Goal: Task Accomplishment & Management: Complete application form

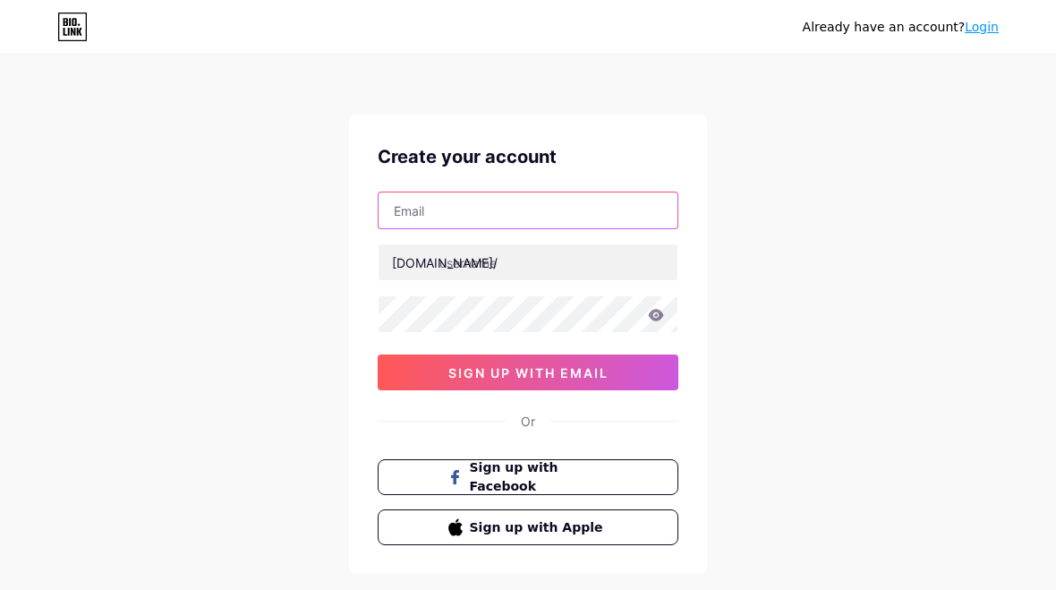
click at [433, 226] on input "text" at bounding box center [528, 210] width 299 height 36
type input "[EMAIL_ADDRESS][DOMAIN_NAME]"
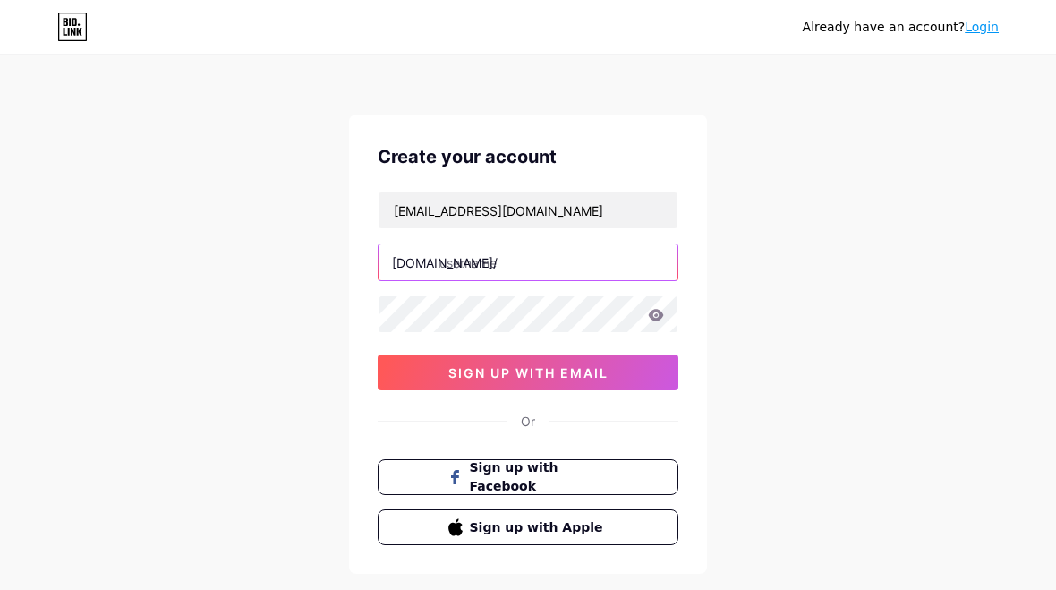
click at [543, 268] on input "text" at bounding box center [528, 262] width 299 height 36
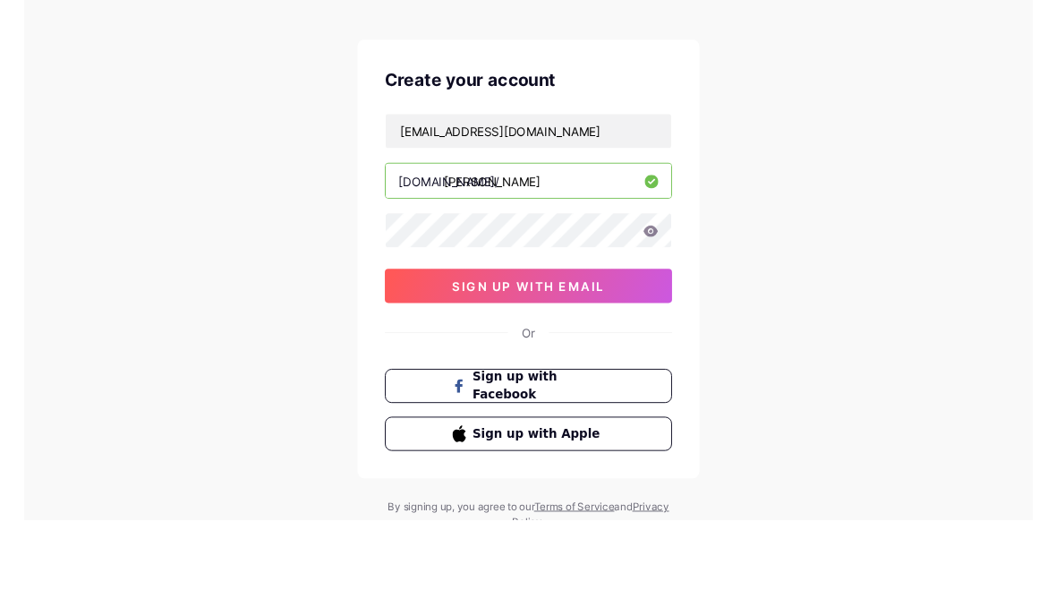
scroll to position [95, 0]
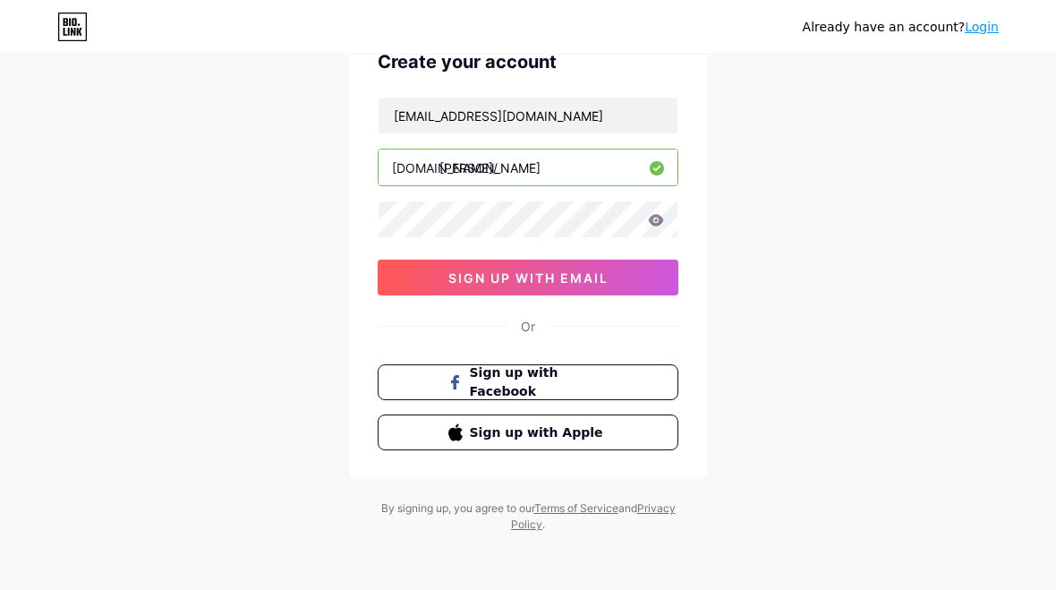
type input "[PERSON_NAME]"
click at [576, 286] on button "sign up with email" at bounding box center [528, 278] width 301 height 36
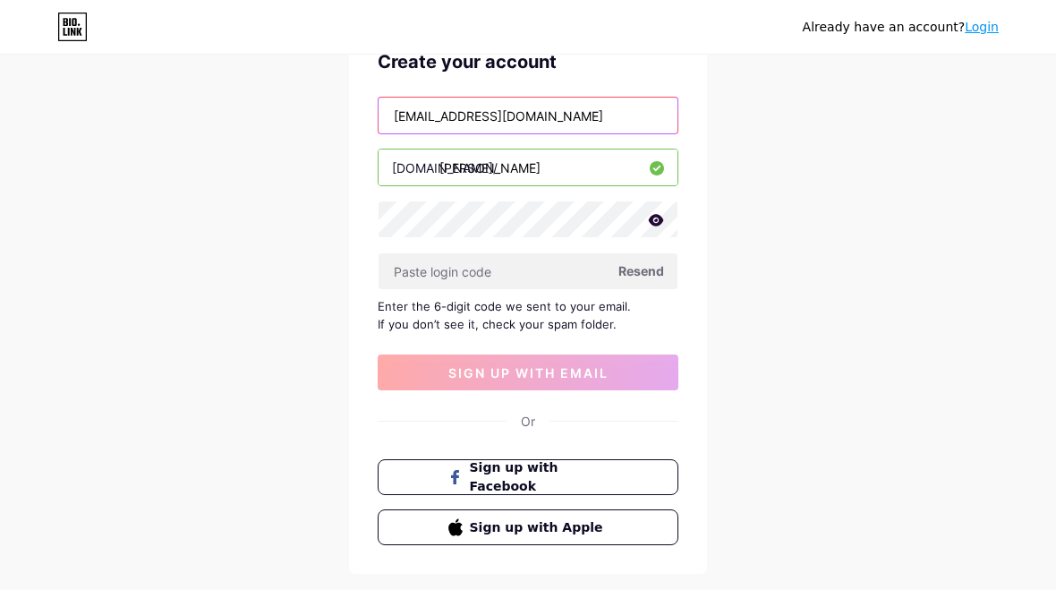
click at [602, 126] on input "[EMAIL_ADDRESS][DOMAIN_NAME]" at bounding box center [528, 116] width 299 height 36
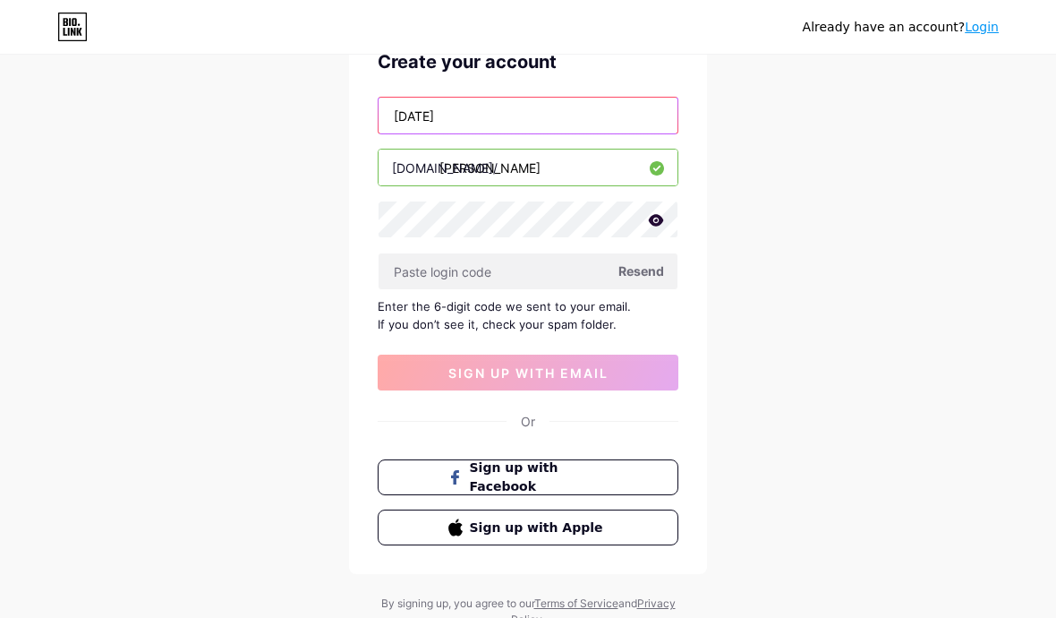
type input "Ju"
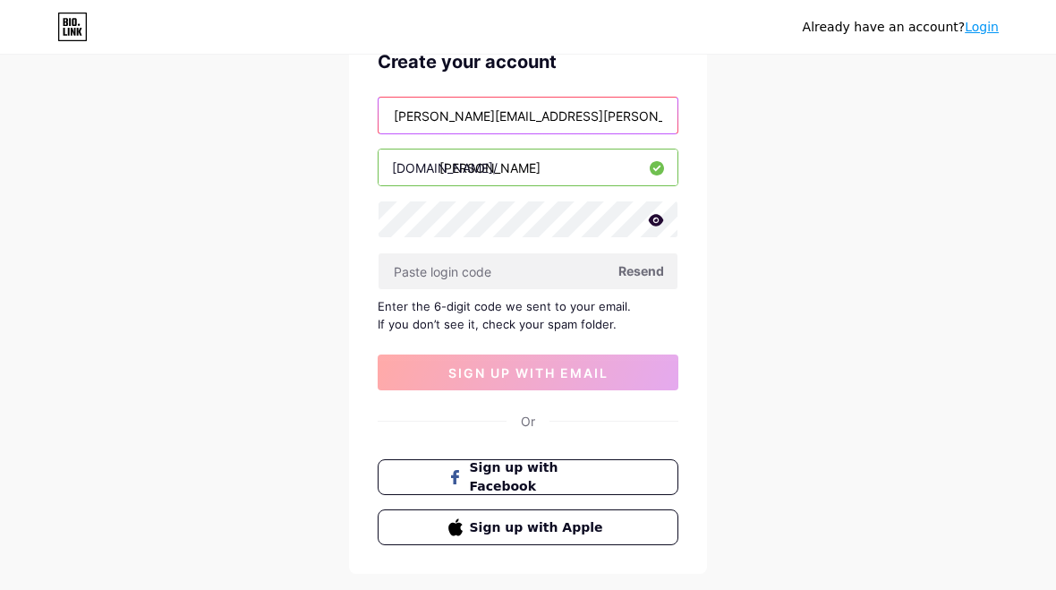
type input "[PERSON_NAME][EMAIL_ADDRESS][PERSON_NAME][DOMAIN_NAME]"
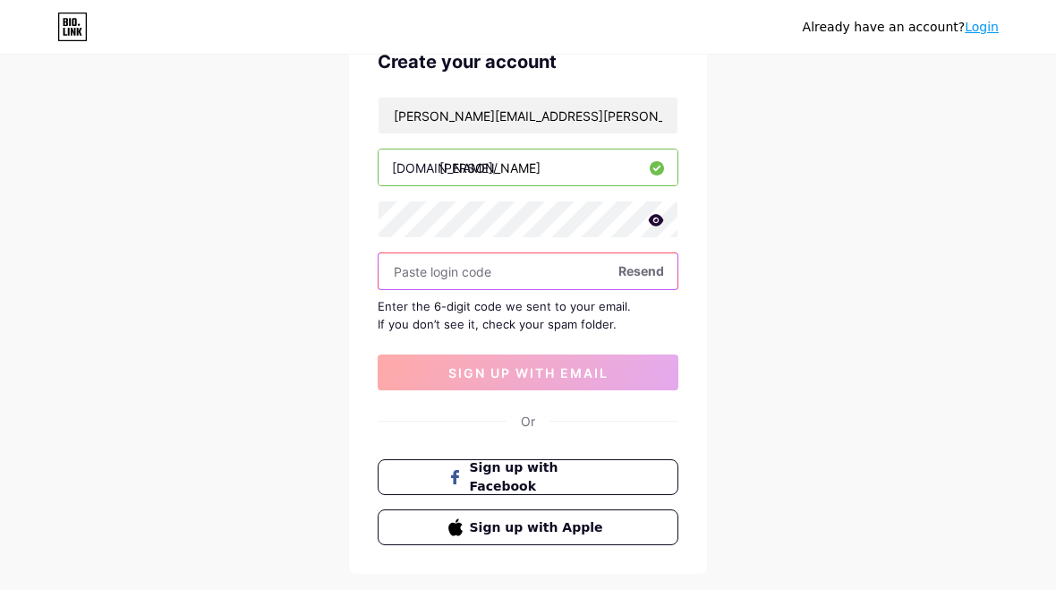
click at [659, 284] on input "text" at bounding box center [528, 271] width 299 height 36
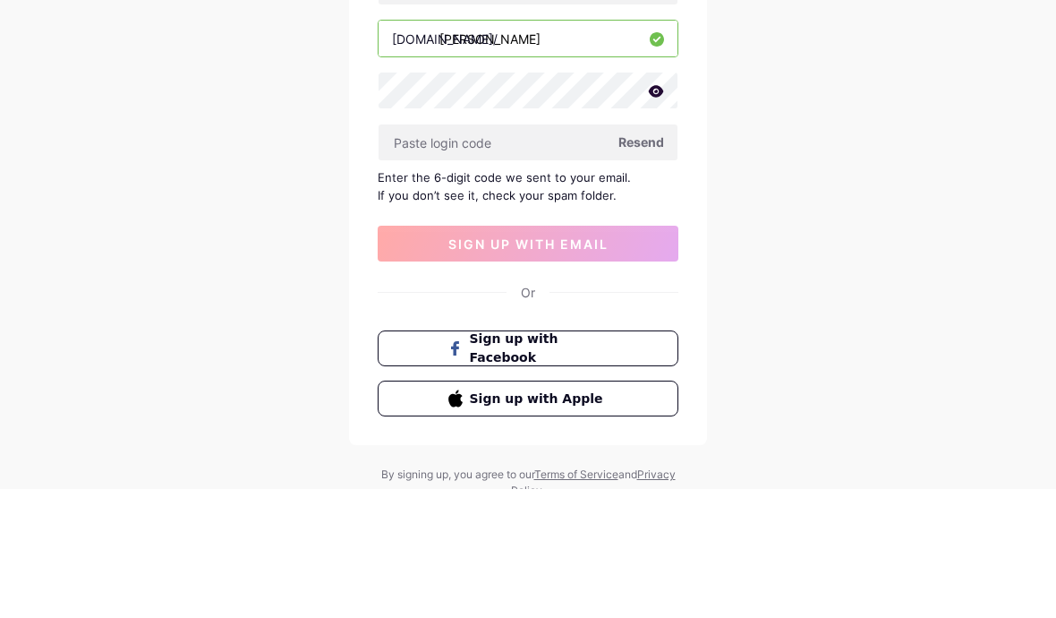
click at [650, 261] on span "Resend" at bounding box center [642, 270] width 46 height 19
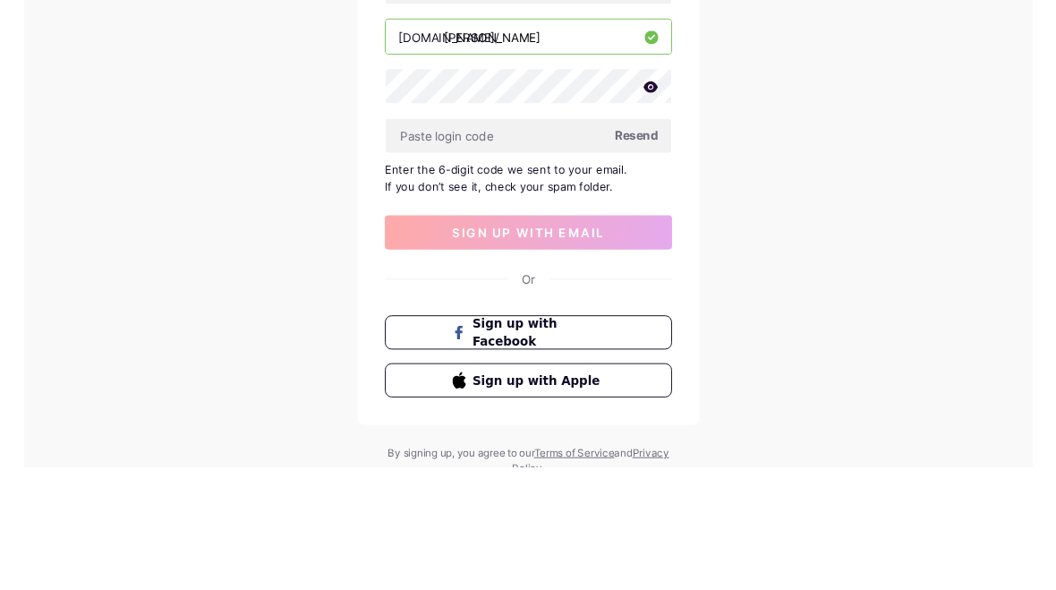
scroll to position [190, 0]
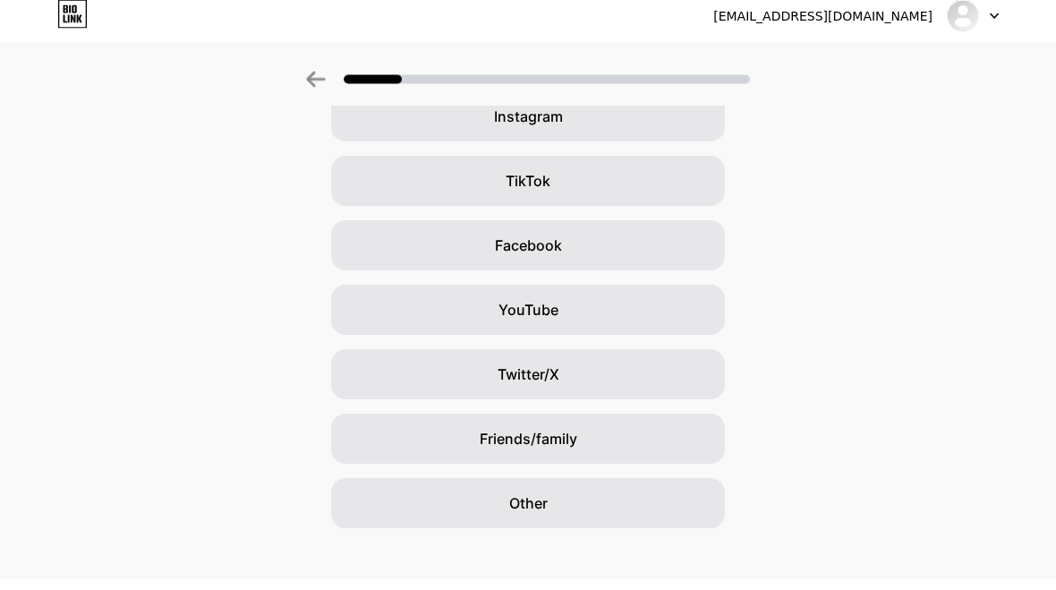
scroll to position [172, 0]
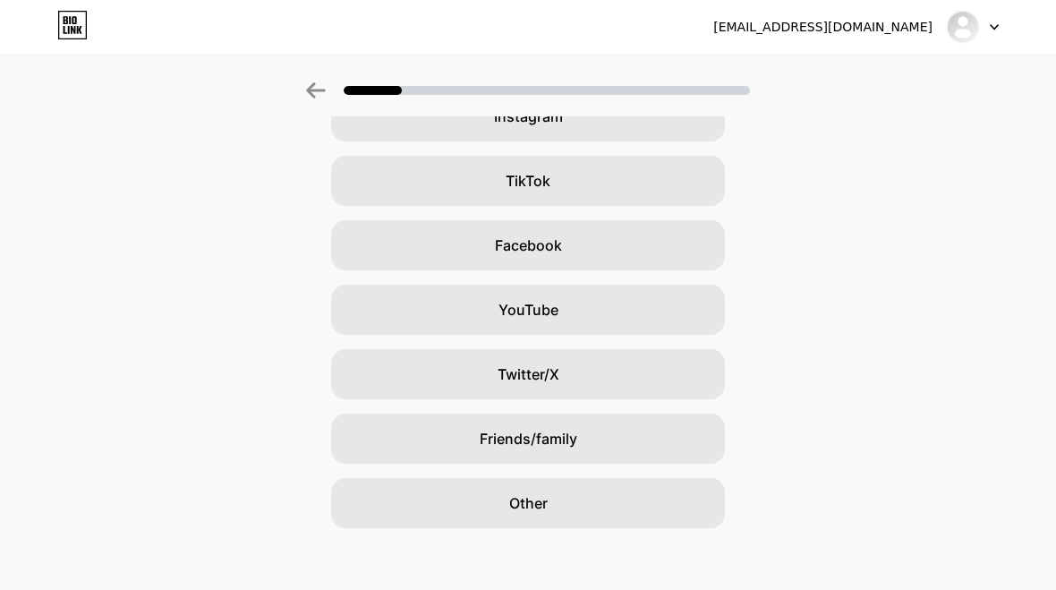
click at [657, 440] on div "Friends/family" at bounding box center [528, 439] width 394 height 50
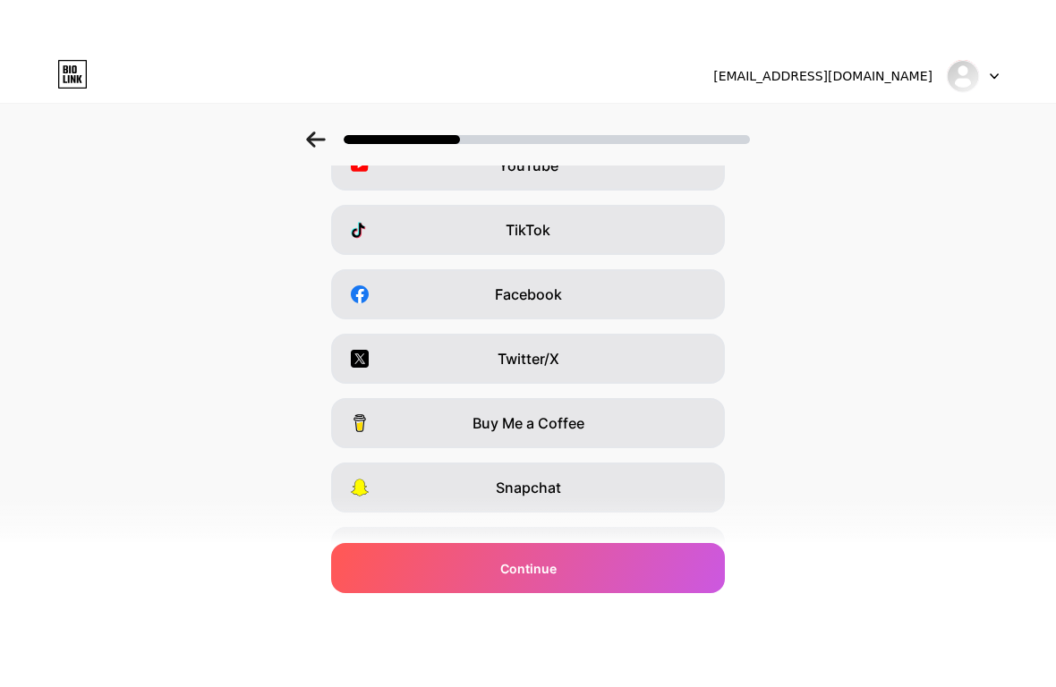
scroll to position [0, 0]
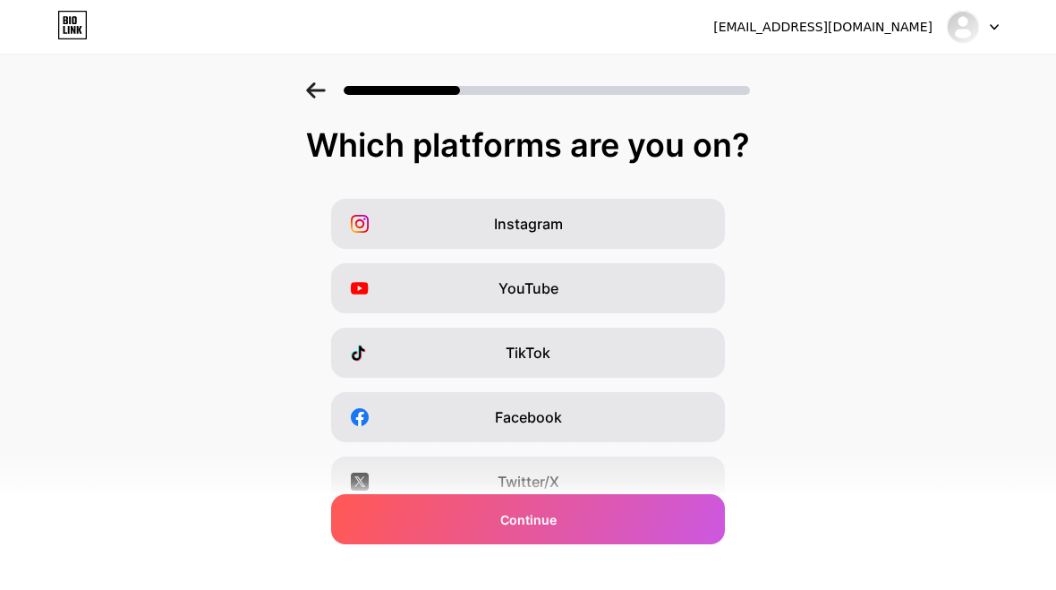
click at [684, 288] on div "YouTube" at bounding box center [528, 288] width 394 height 50
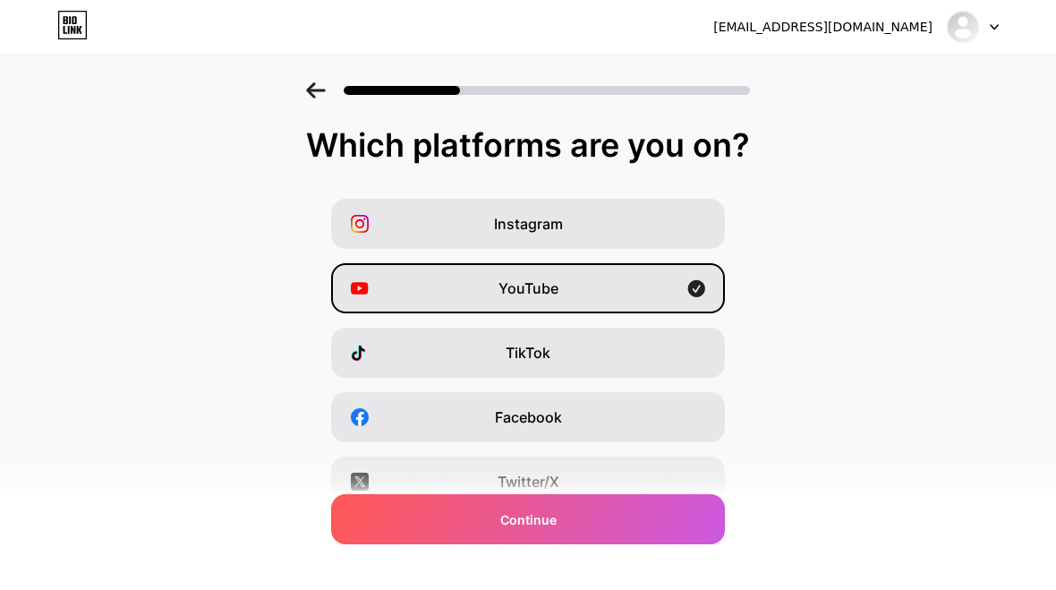
click at [529, 527] on span "Continue" at bounding box center [528, 519] width 56 height 19
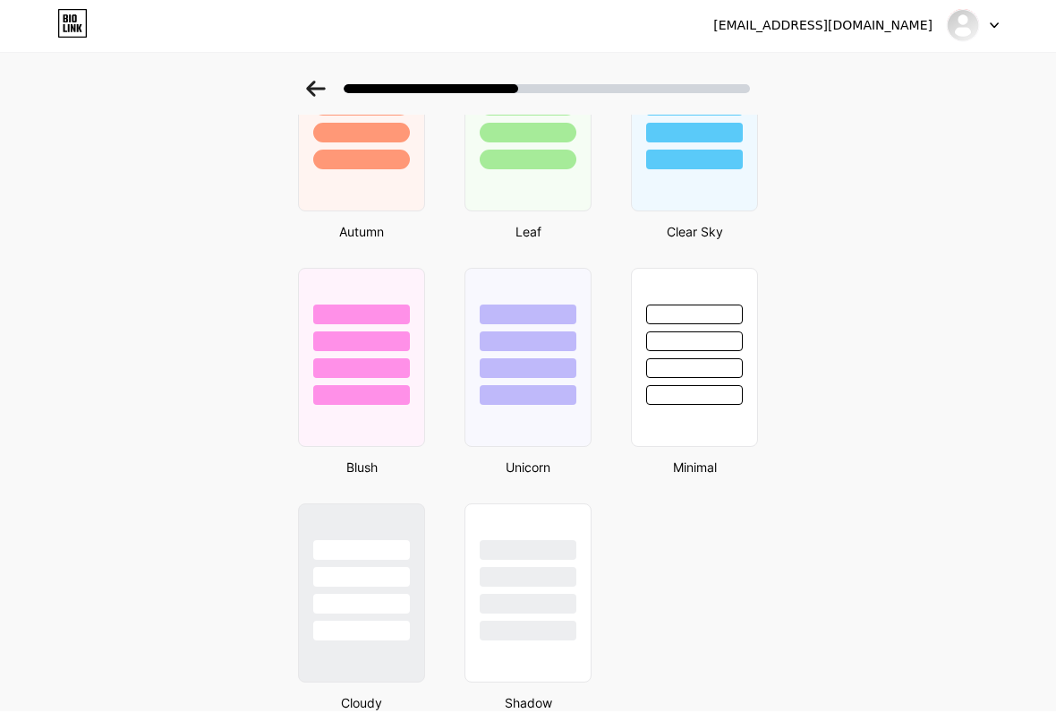
scroll to position [1349, 0]
click at [362, 404] on div at bounding box center [361, 395] width 97 height 20
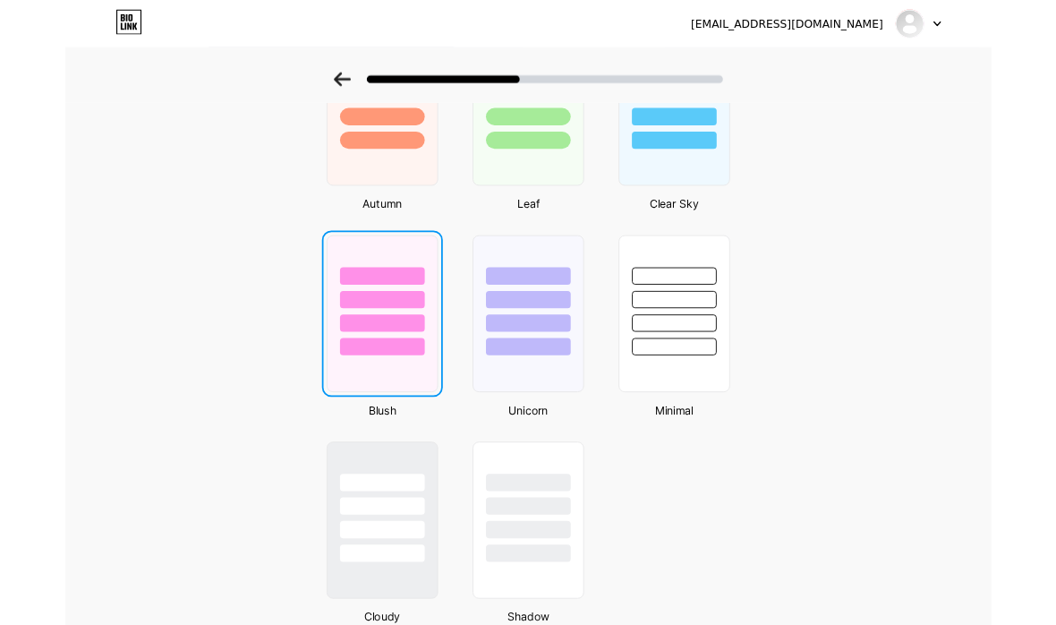
scroll to position [0, 0]
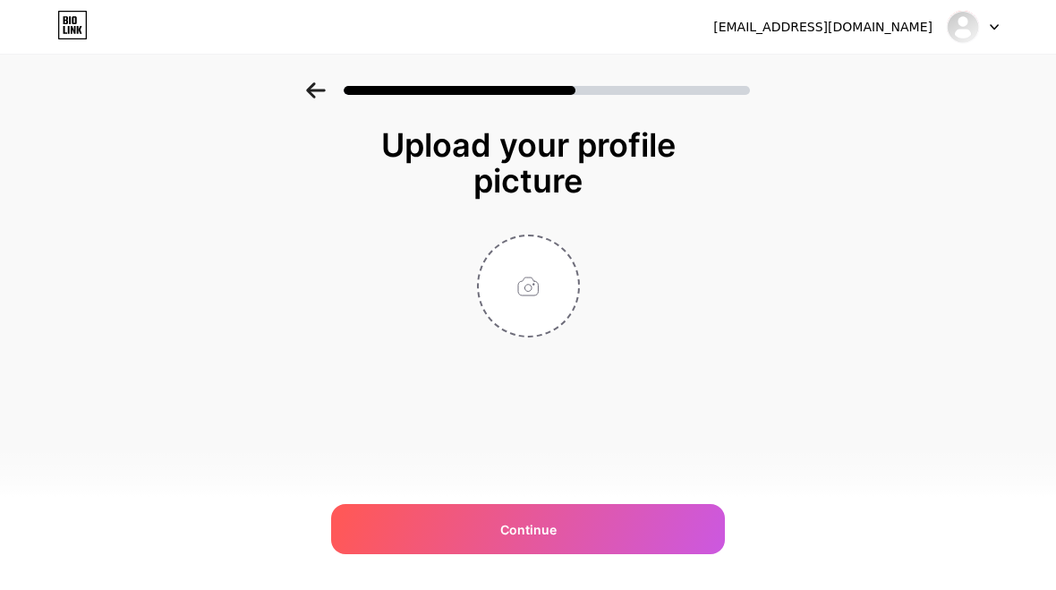
click at [509, 271] on input "file" at bounding box center [528, 285] width 99 height 99
type input "C:\fakepath\image.jpg"
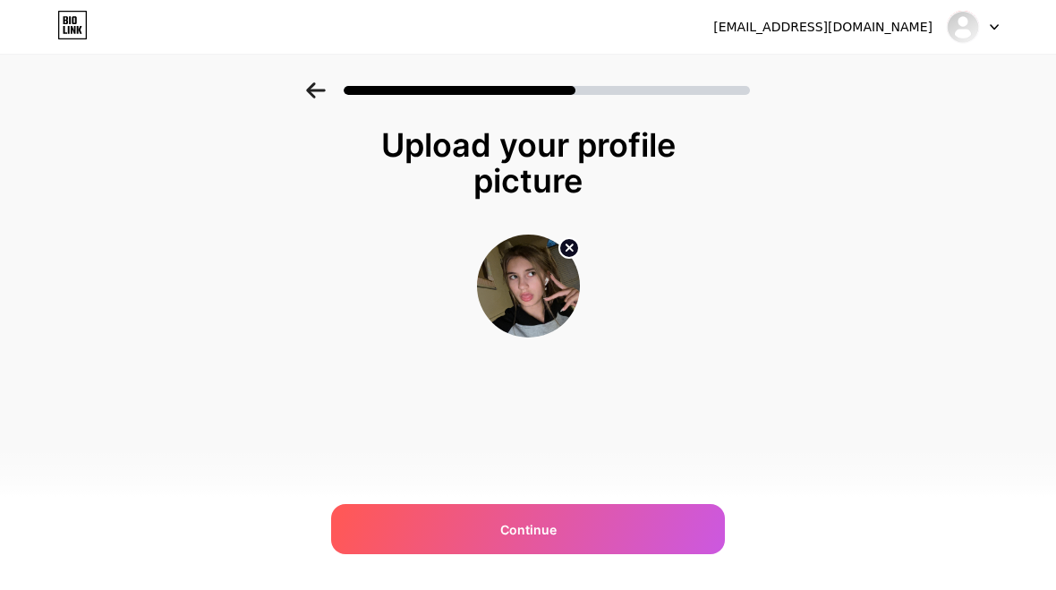
click at [551, 540] on div "Continue" at bounding box center [528, 529] width 394 height 50
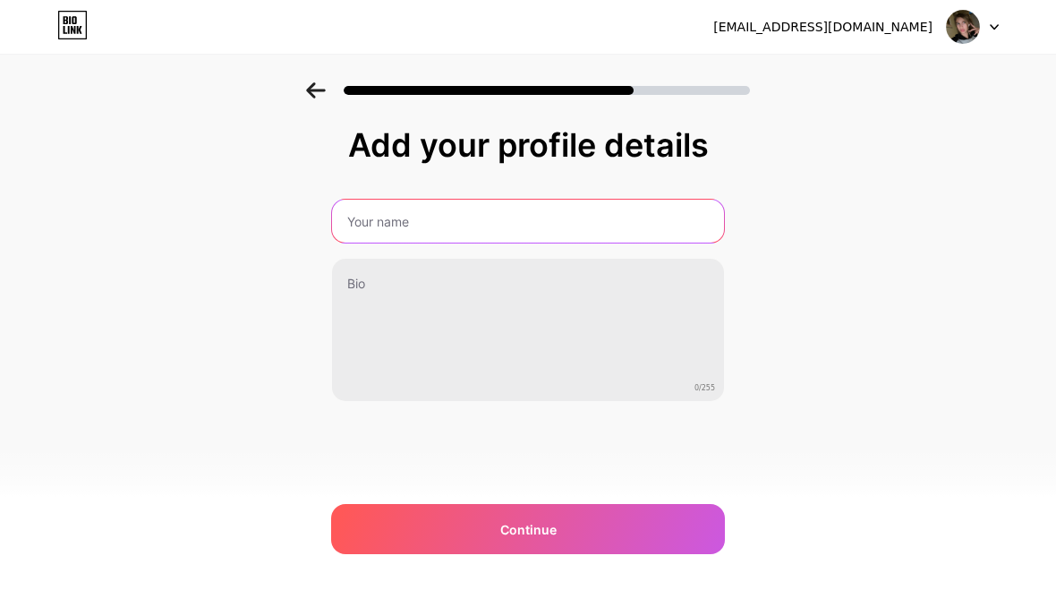
click at [574, 204] on input "text" at bounding box center [528, 221] width 392 height 43
type input "Juliette Lannoye"
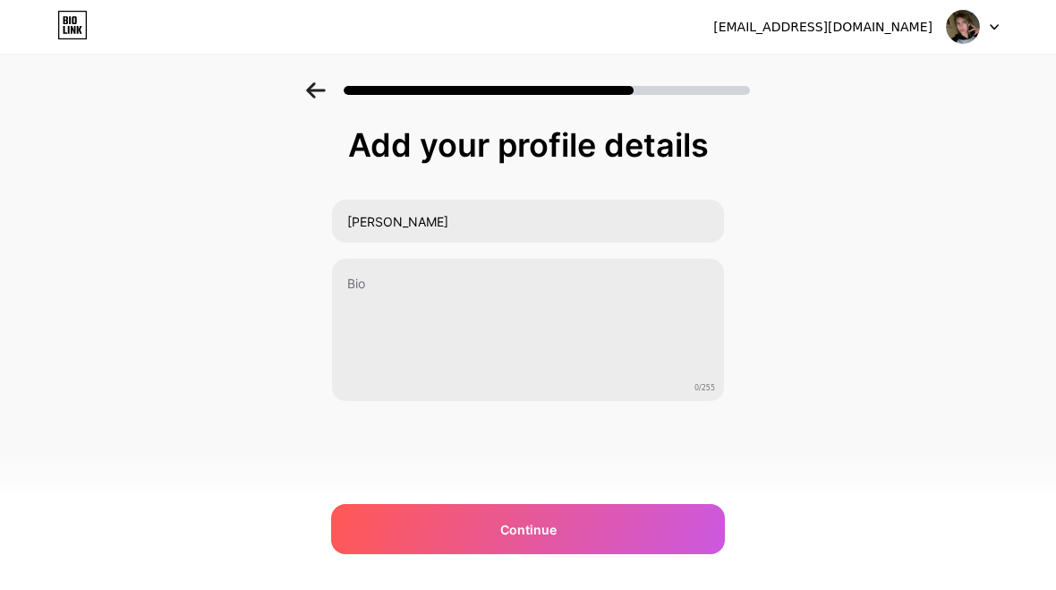
click at [543, 532] on span "Continue" at bounding box center [528, 529] width 56 height 19
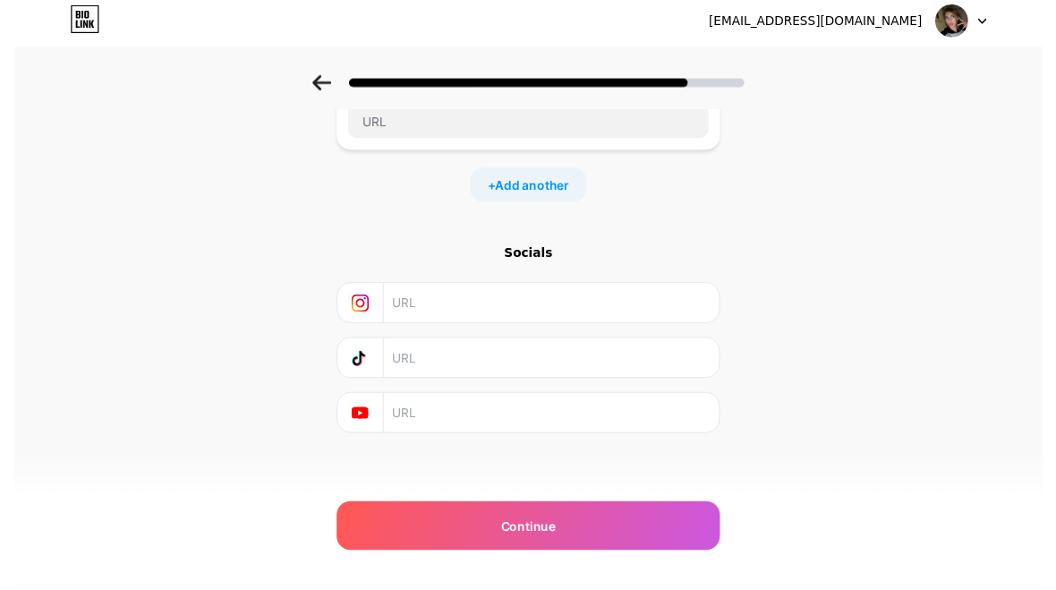
scroll to position [193, 0]
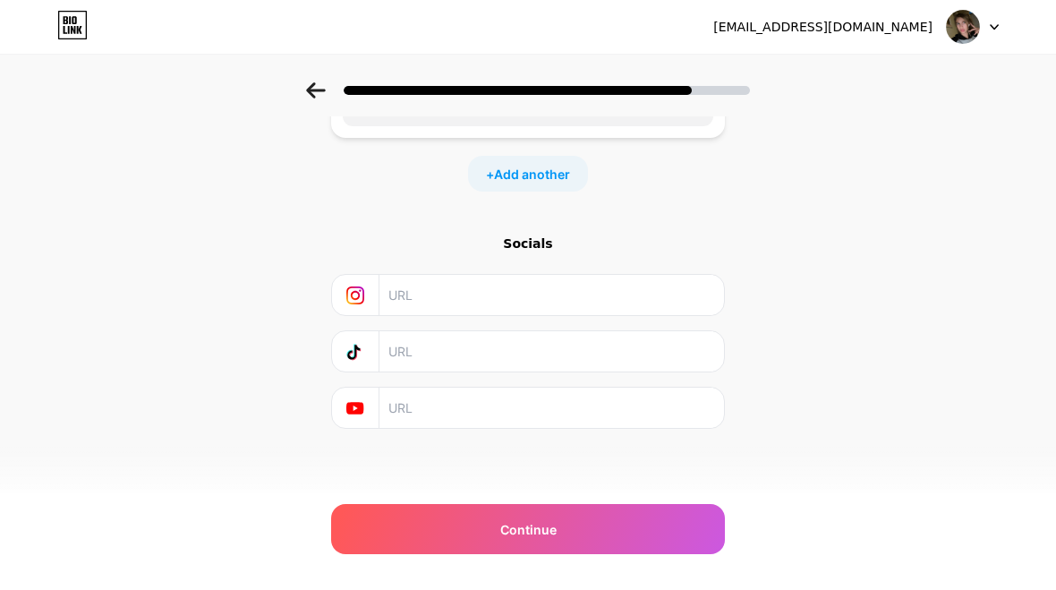
click at [480, 533] on div "Continue" at bounding box center [528, 529] width 394 height 50
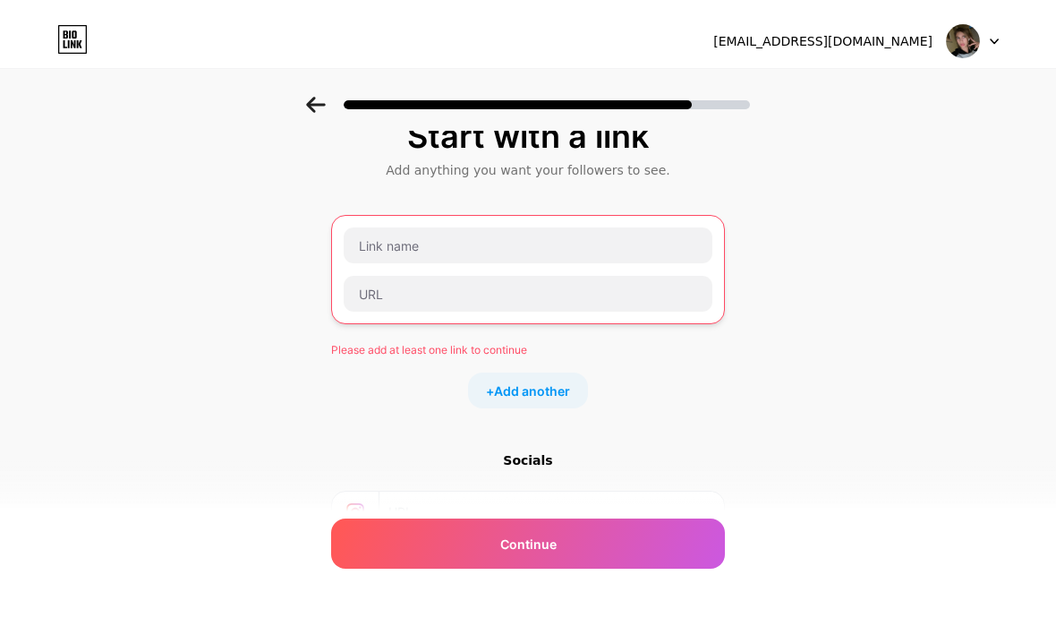
scroll to position [0, 0]
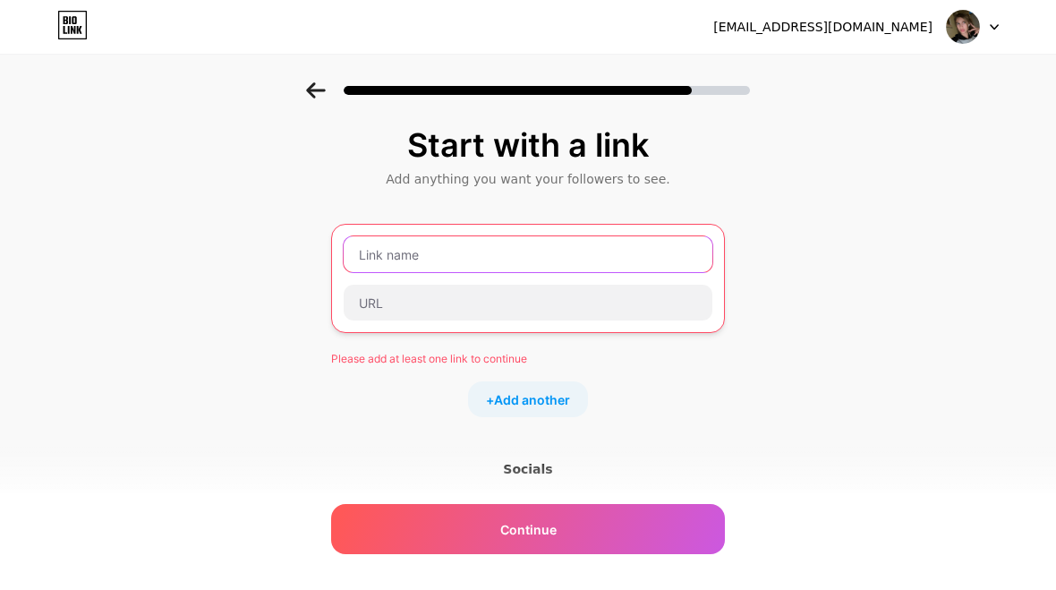
click at [453, 263] on input "text" at bounding box center [528, 254] width 369 height 36
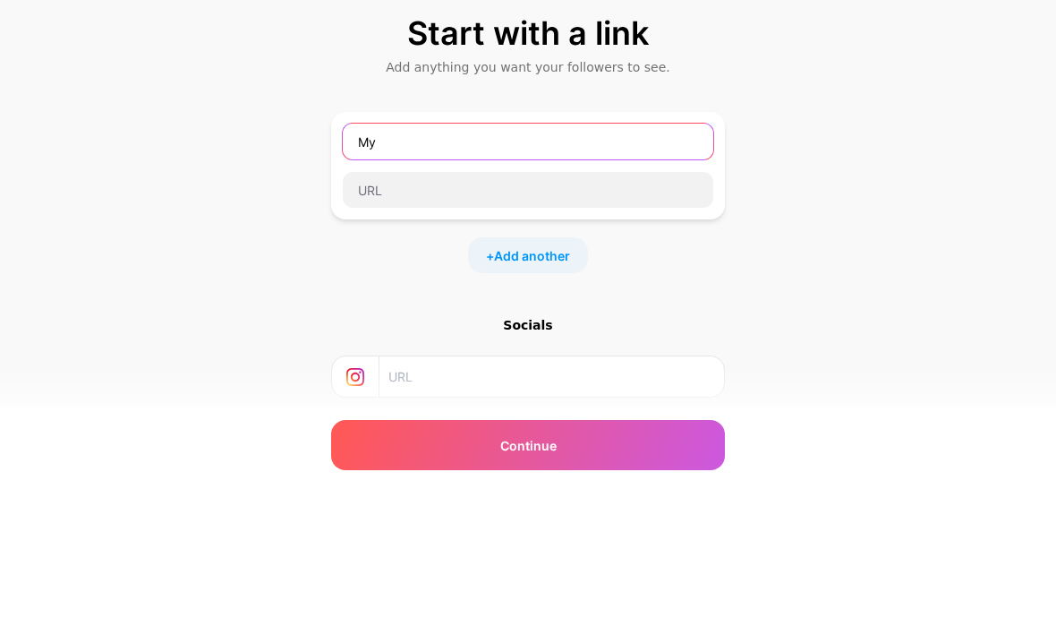
type input "M"
type input "Check out my web"
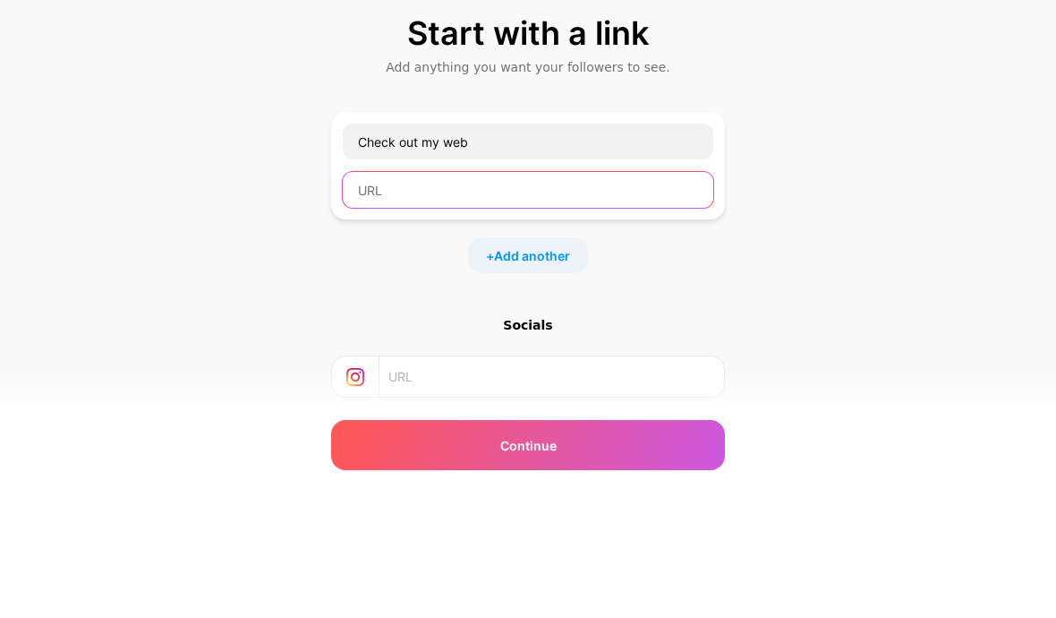
click at [546, 284] on input "text" at bounding box center [528, 302] width 371 height 36
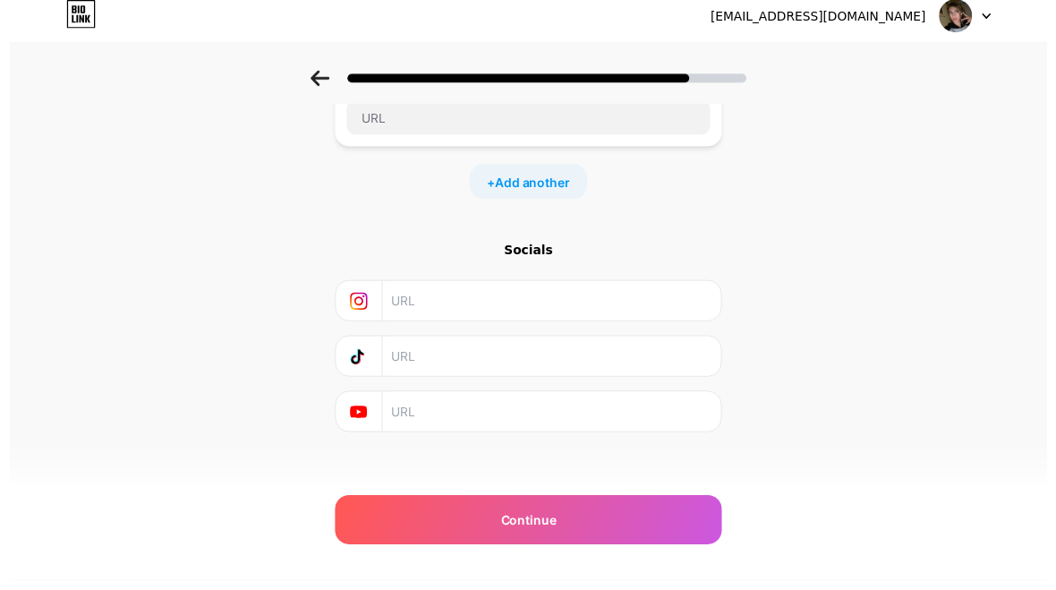
scroll to position [193, 0]
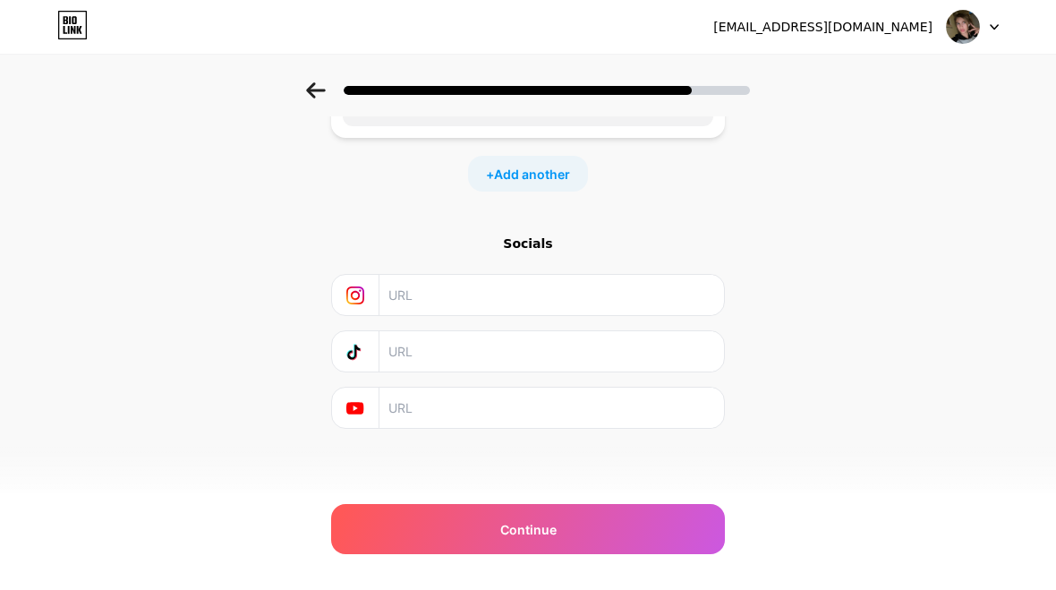
click at [478, 410] on input "text" at bounding box center [550, 408] width 325 height 40
type input "StrawberryMintvr"
click at [541, 533] on span "Continue" at bounding box center [528, 529] width 56 height 19
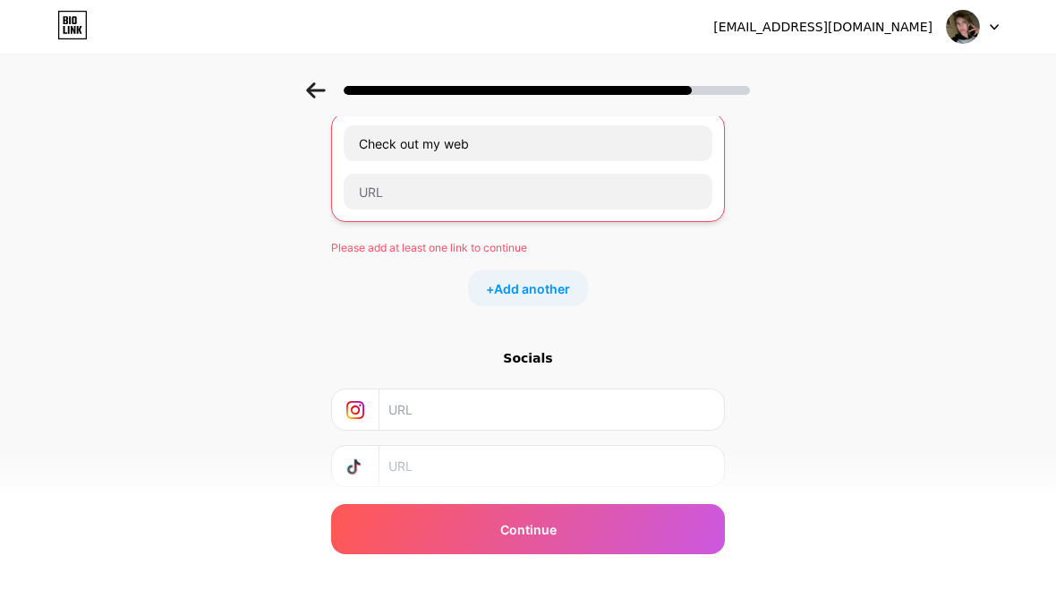
scroll to position [108, 0]
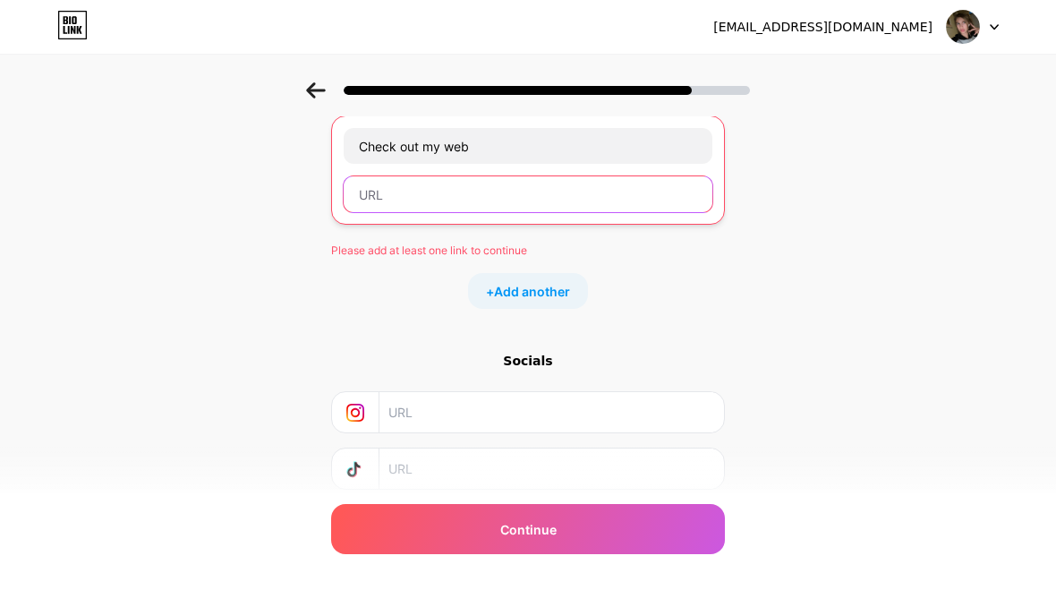
click at [608, 209] on input "text" at bounding box center [528, 194] width 369 height 36
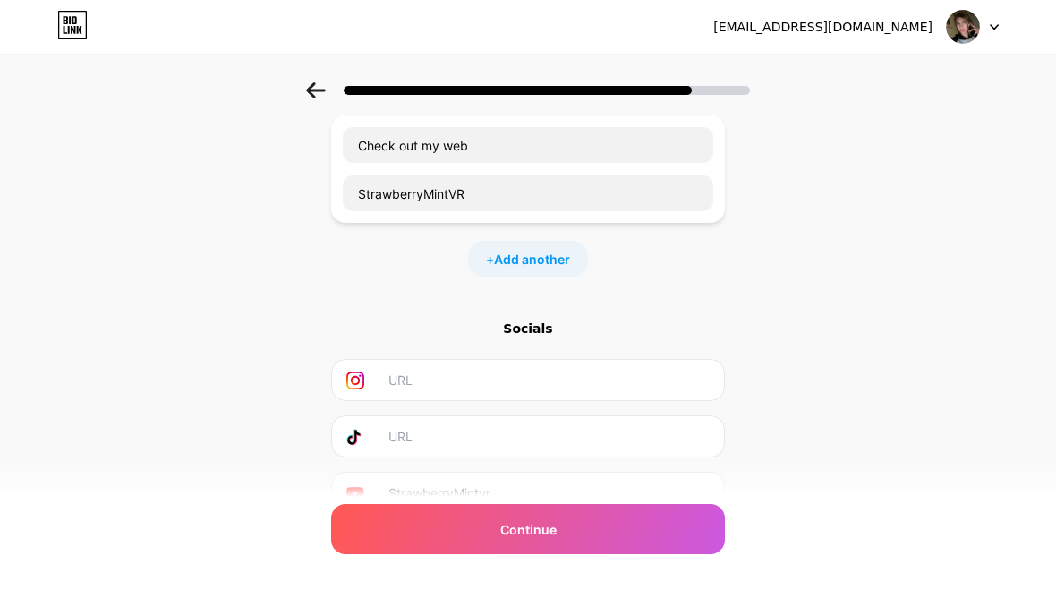
click at [516, 525] on span "Continue" at bounding box center [528, 529] width 56 height 19
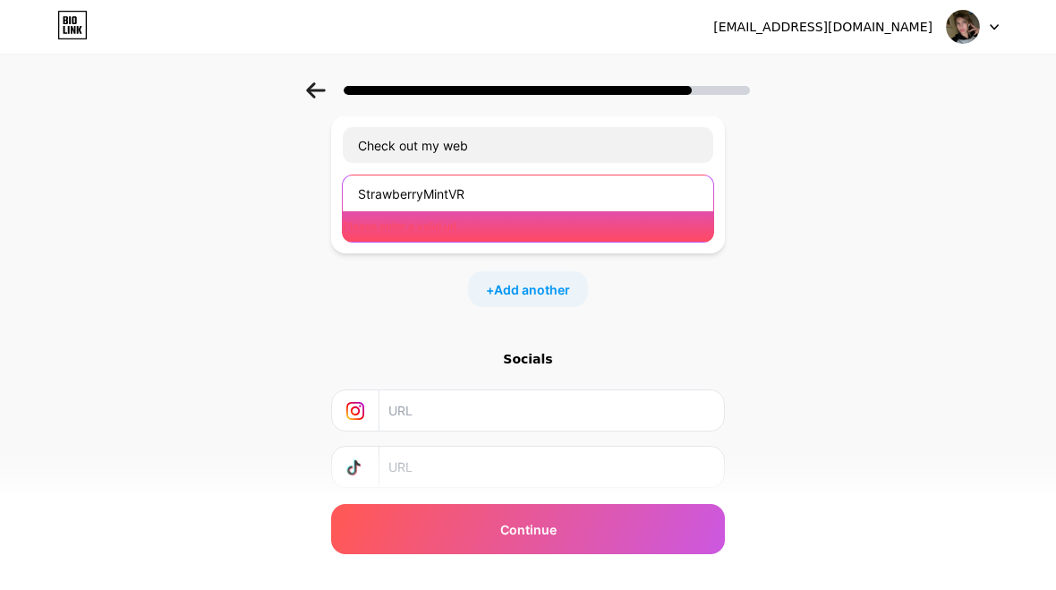
click at [525, 202] on input "StrawberryMintVR" at bounding box center [528, 193] width 371 height 36
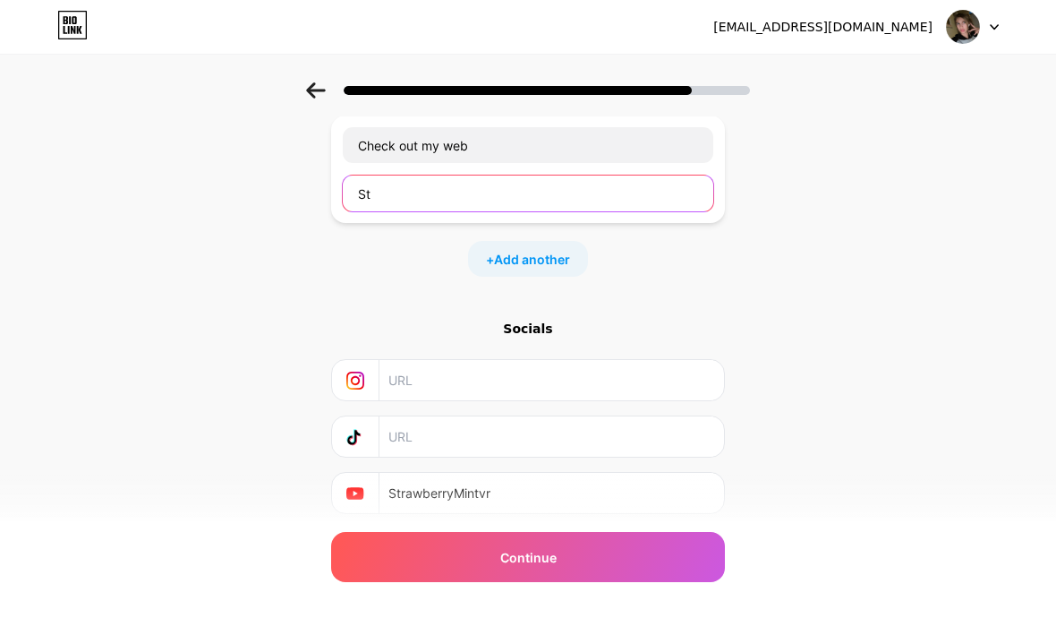
type input "S"
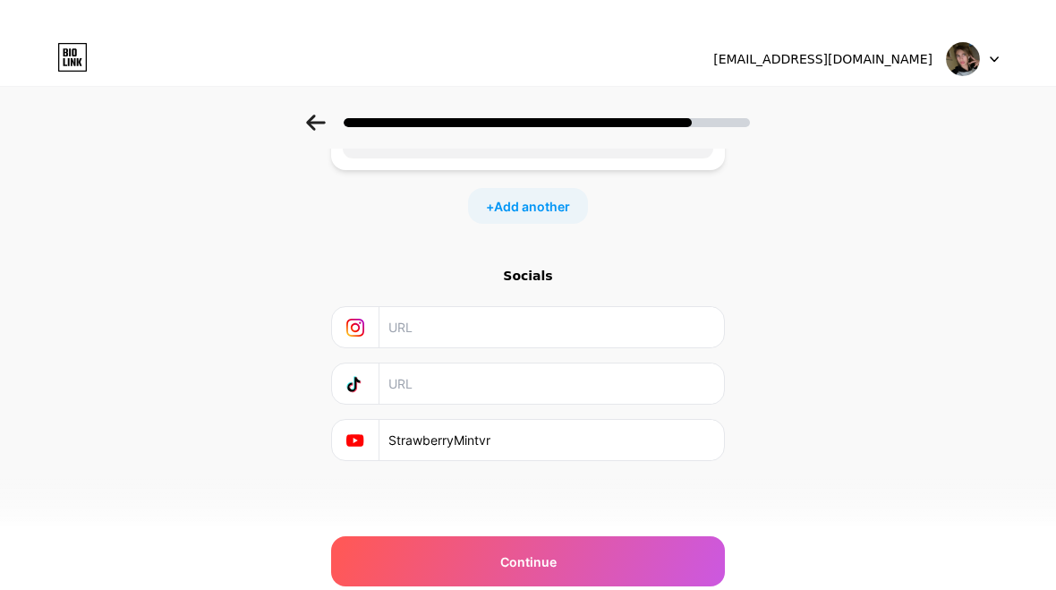
click at [530, 428] on input "StrawberryMintvr" at bounding box center [550, 408] width 325 height 40
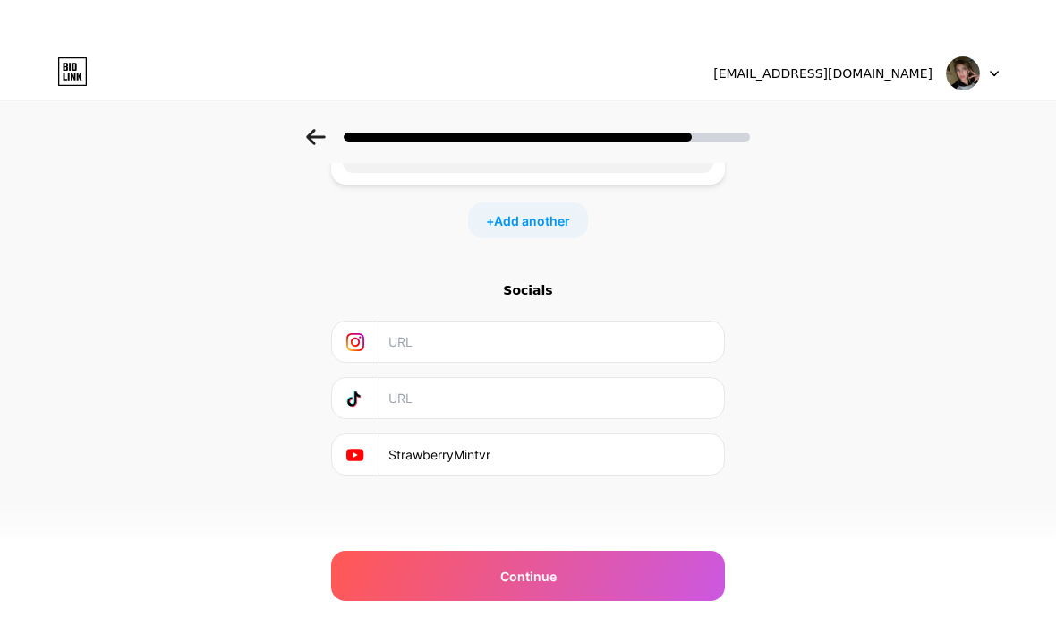
scroll to position [161, 0]
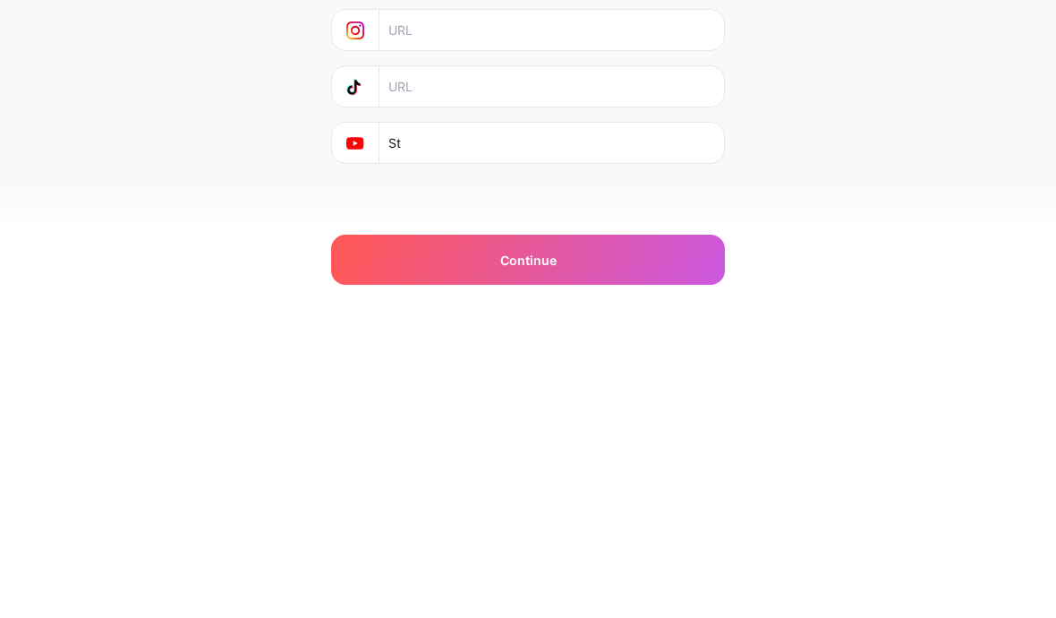
type input "S"
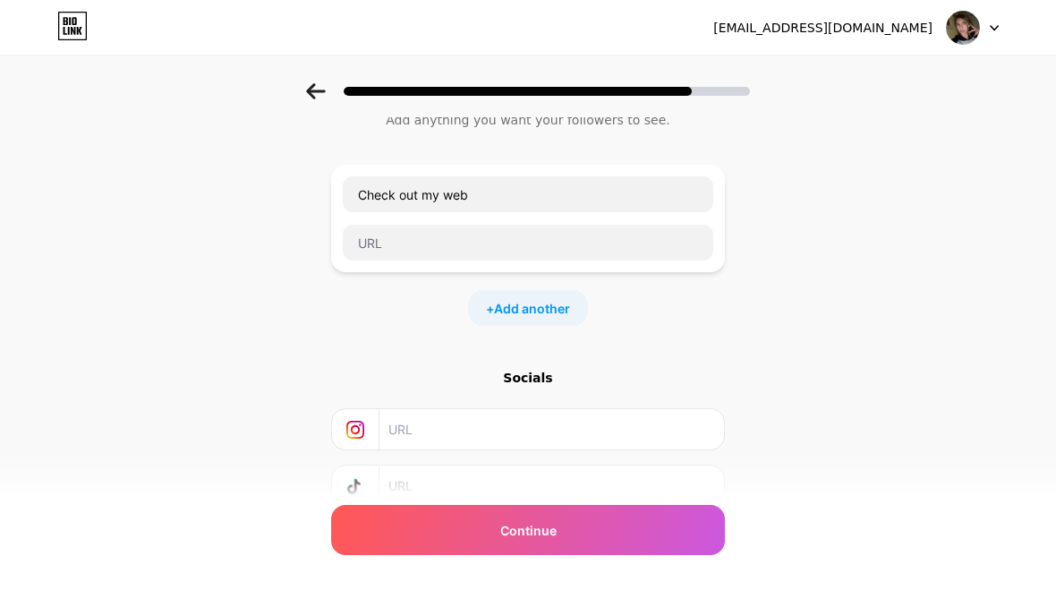
scroll to position [59, 0]
click at [714, 105] on div at bounding box center [528, 85] width 1056 height 63
click at [992, 37] on div at bounding box center [973, 27] width 52 height 32
click at [926, 227] on div "Start with a link Add anything you want your followers to see. Check out my web…" at bounding box center [528, 337] width 1056 height 629
click at [671, 525] on div "Continue" at bounding box center [528, 529] width 394 height 50
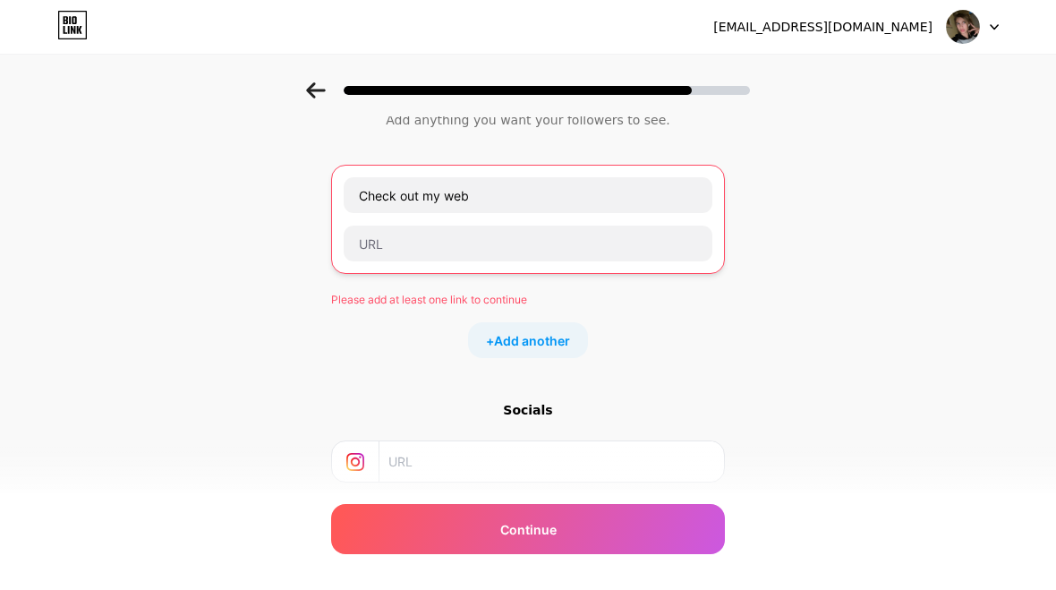
click at [528, 547] on div "Continue" at bounding box center [528, 529] width 394 height 50
click at [521, 551] on div "Continue" at bounding box center [528, 529] width 394 height 50
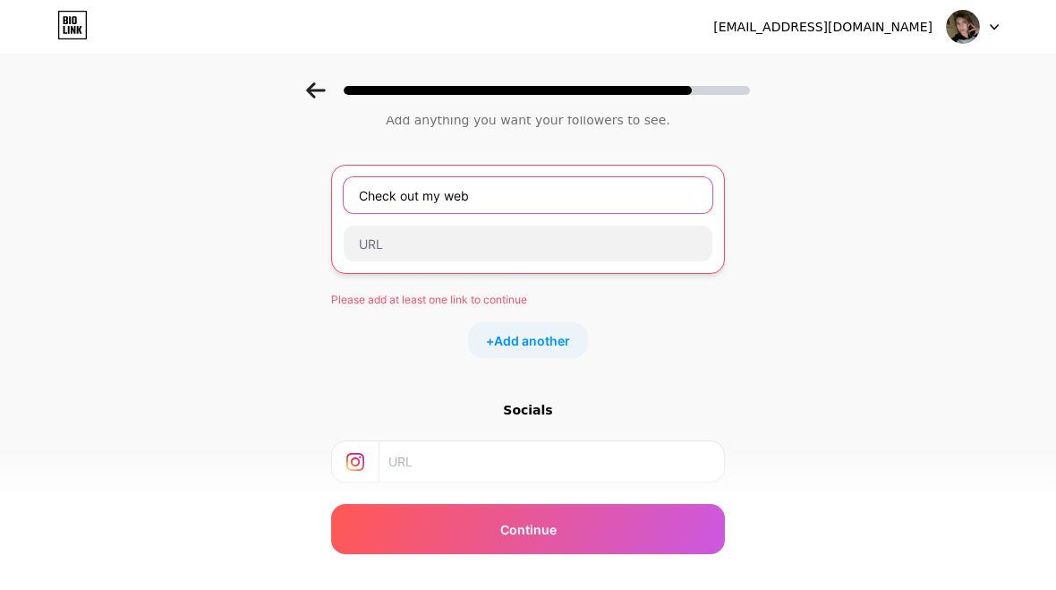
click at [536, 207] on input "Check out my web" at bounding box center [528, 195] width 369 height 36
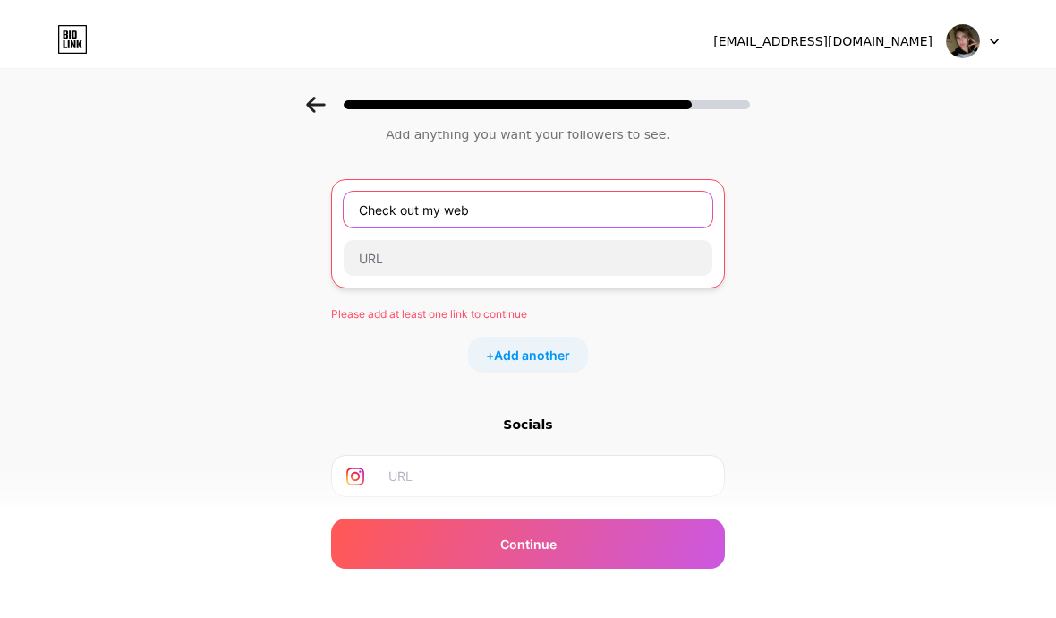
scroll to position [58, 0]
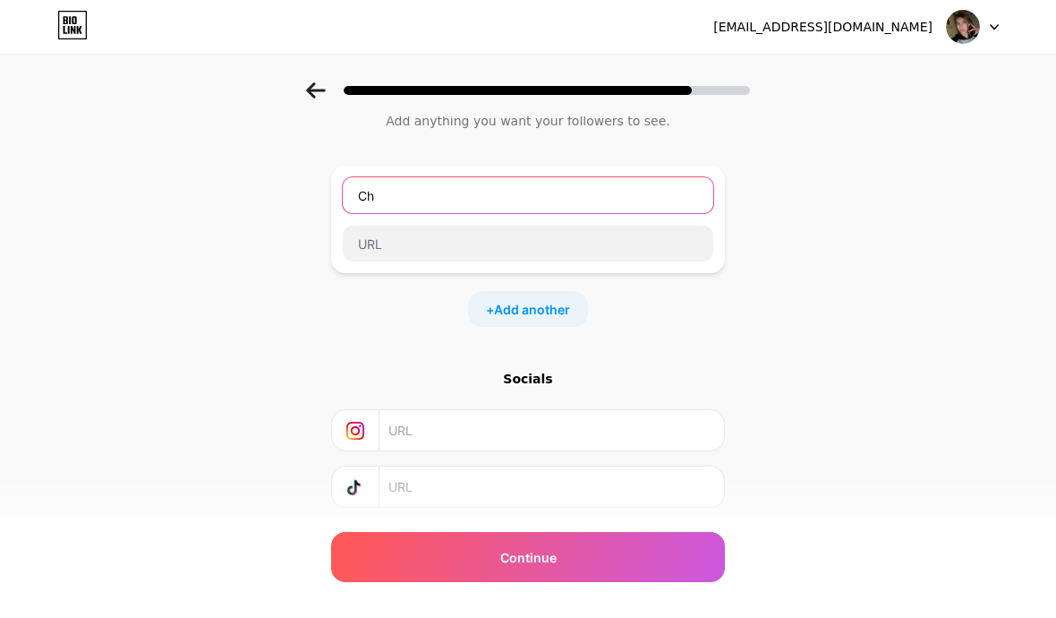
type input "C"
click at [938, 139] on div "Start with a link Add anything you want your followers to see. + Add another So…" at bounding box center [528, 338] width 1056 height 629
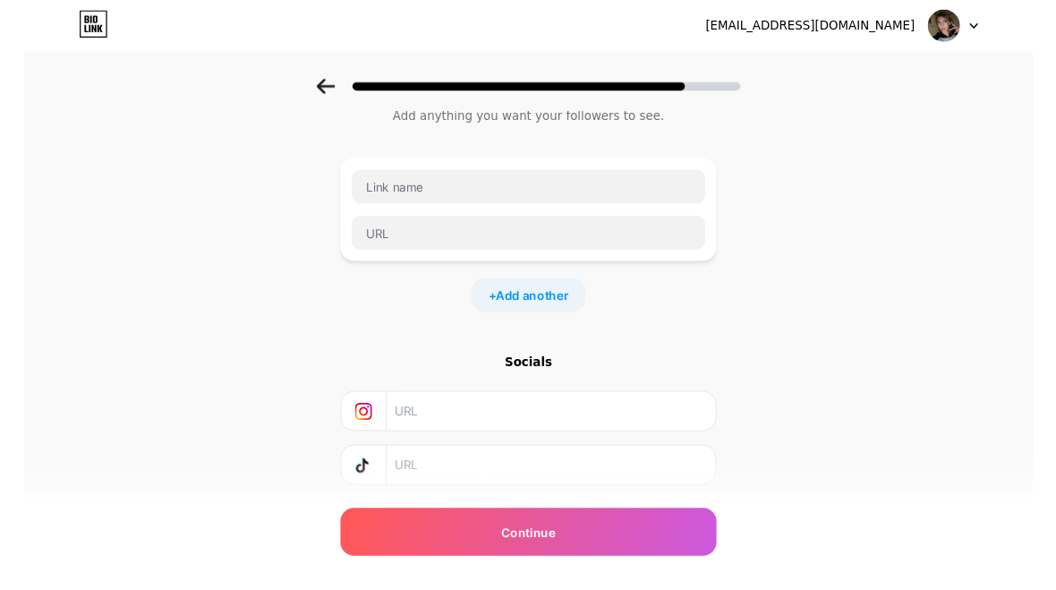
scroll to position [59, 0]
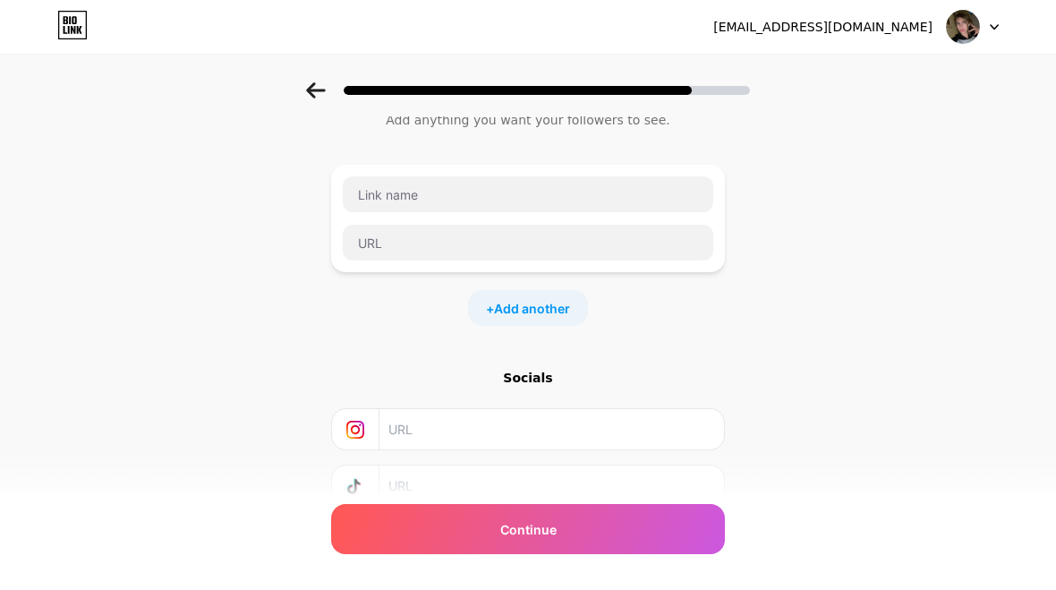
click at [459, 520] on div "Continue" at bounding box center [528, 529] width 394 height 50
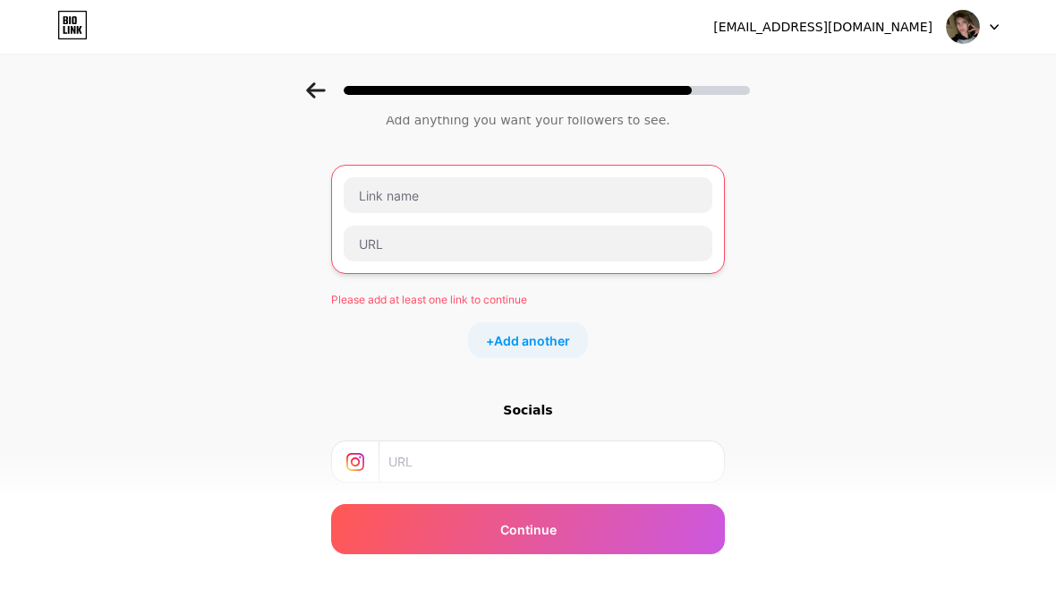
click at [480, 519] on div "Continue" at bounding box center [528, 529] width 394 height 50
click at [492, 517] on div "Continue" at bounding box center [528, 529] width 394 height 50
click at [511, 534] on span "Continue" at bounding box center [528, 529] width 56 height 19
click at [554, 531] on span "Continue" at bounding box center [528, 529] width 56 height 19
click at [610, 532] on div "Continue" at bounding box center [528, 529] width 394 height 50
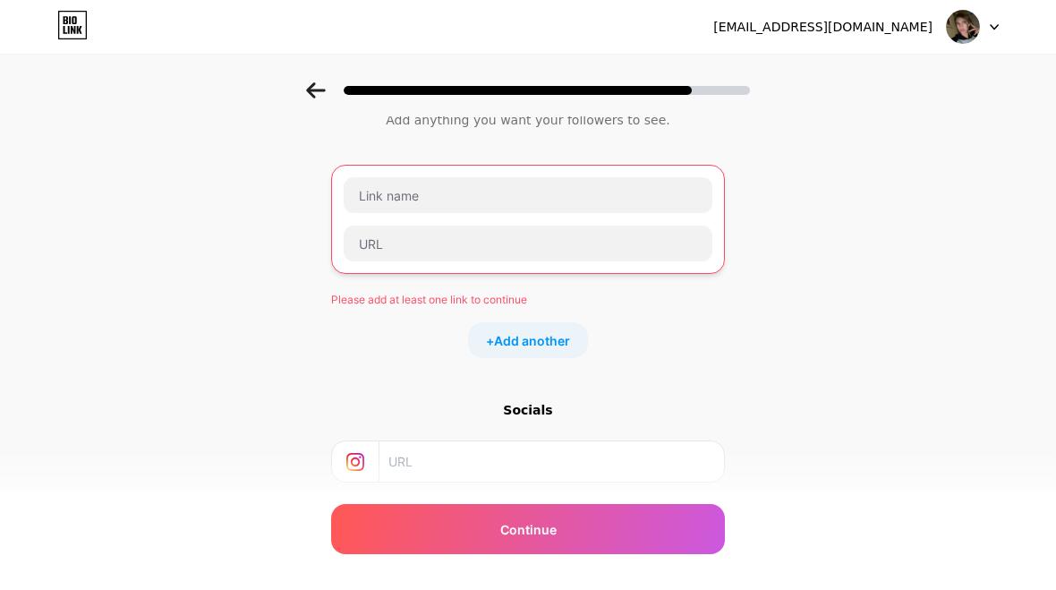
click at [643, 533] on div "Continue" at bounding box center [528, 529] width 394 height 50
click at [703, 523] on div "Continue" at bounding box center [528, 529] width 394 height 50
click at [923, 45] on div "ywk9cv5hnv@privaterelay.appleid.com Logout" at bounding box center [528, 27] width 1056 height 54
click at [917, 30] on div "ywk9cv5hnv@privaterelay.appleid.com" at bounding box center [822, 27] width 219 height 19
click at [76, 24] on icon at bounding box center [72, 25] width 30 height 29
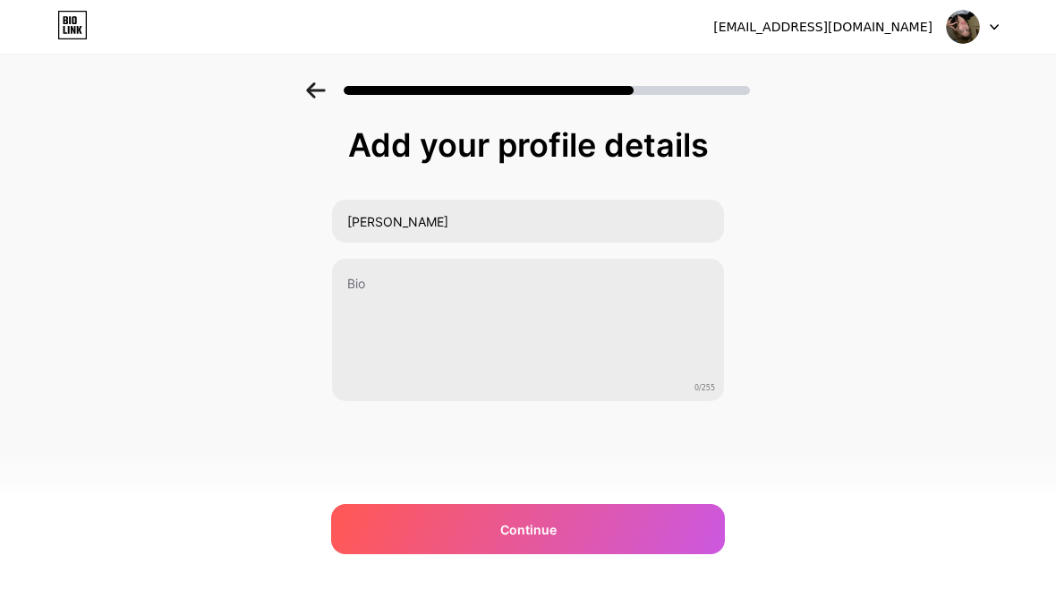
click at [417, 540] on div "Continue" at bounding box center [528, 529] width 394 height 50
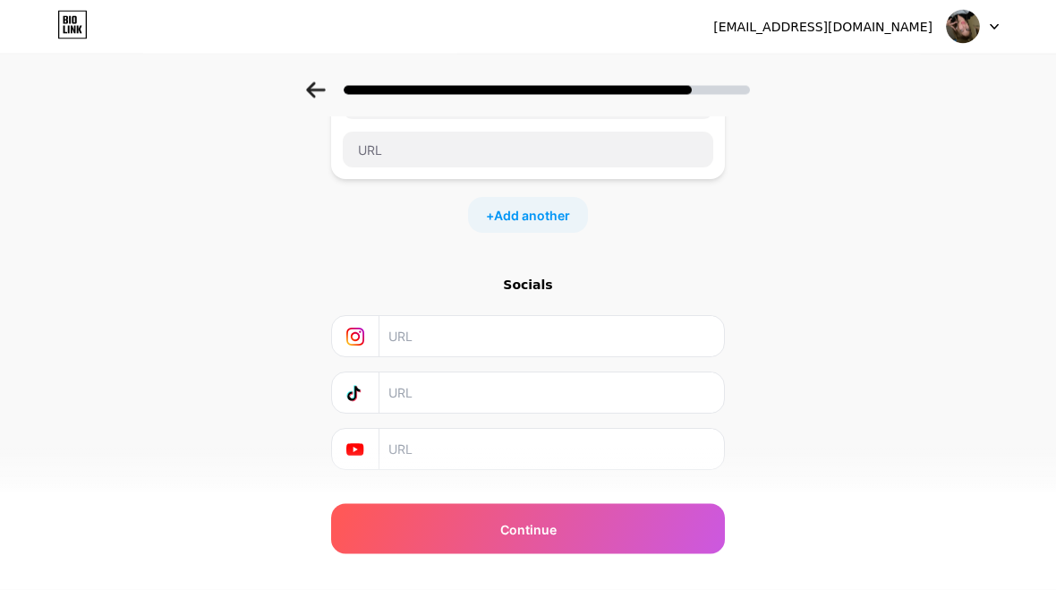
scroll to position [193, 0]
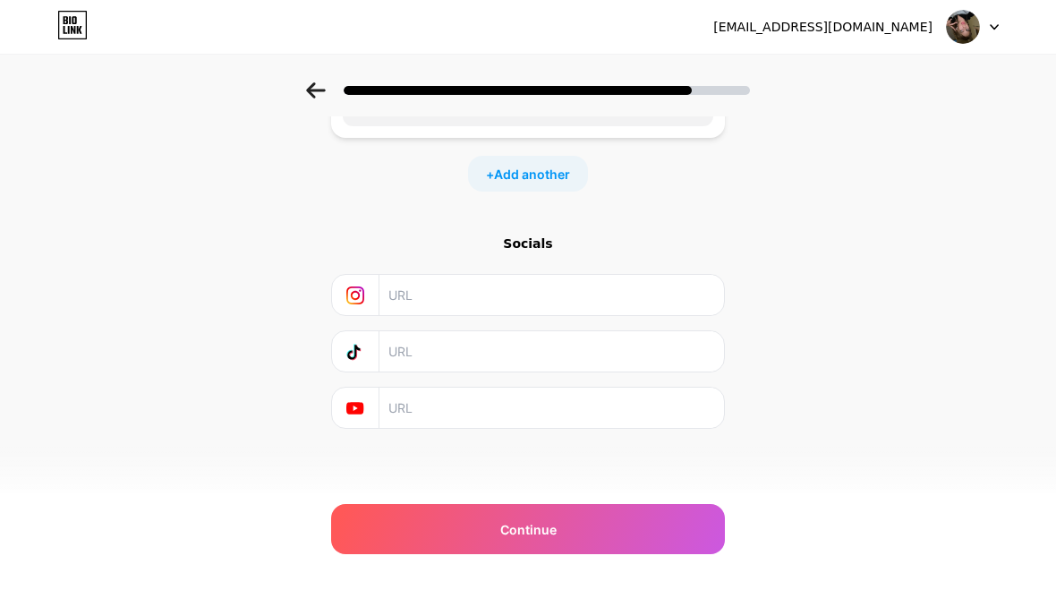
click at [78, 21] on icon at bounding box center [72, 25] width 30 height 29
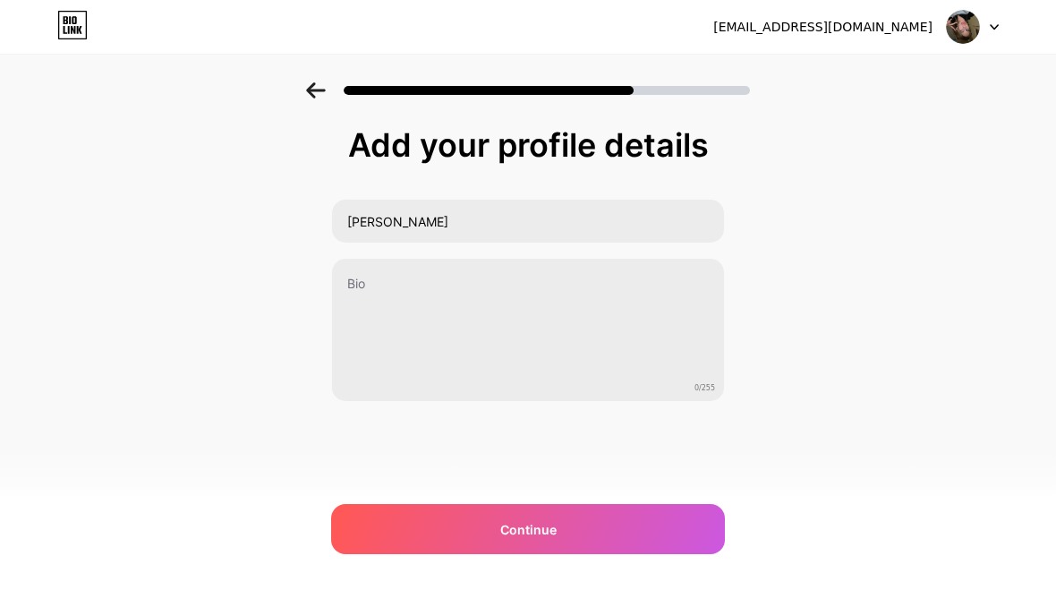
click at [388, 540] on div "Continue" at bounding box center [528, 529] width 394 height 50
